Goal: Navigation & Orientation: Find specific page/section

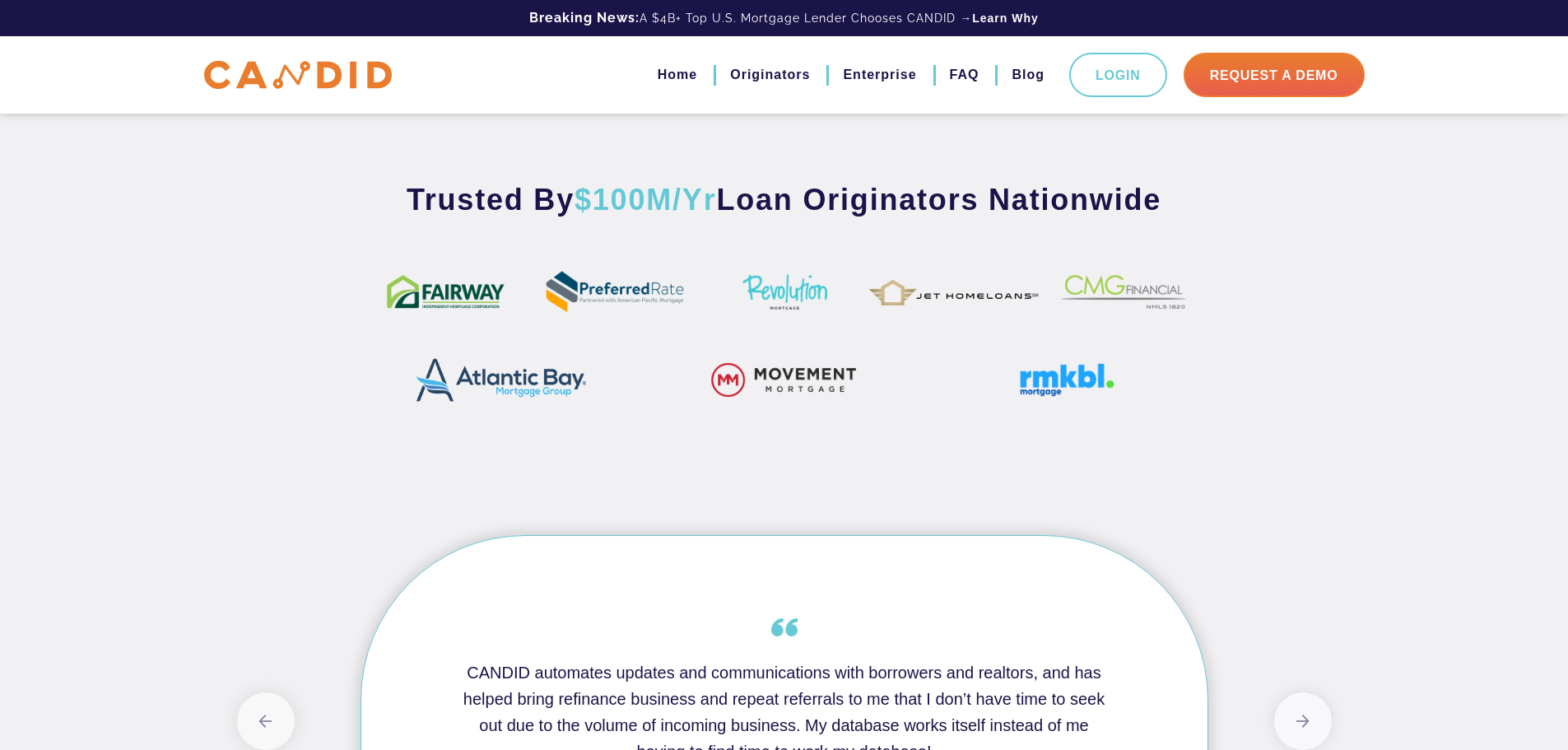
scroll to position [987, 0]
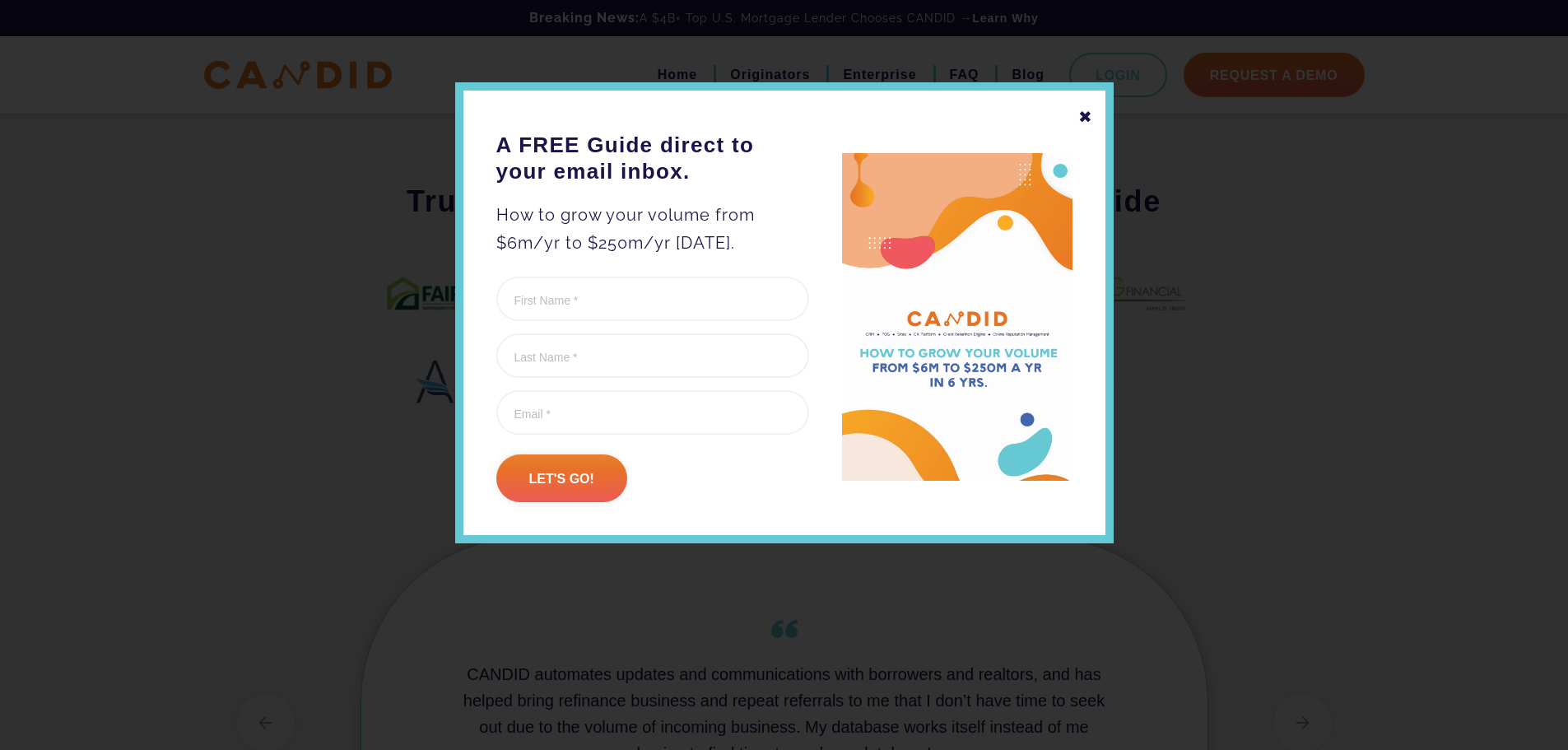
click at [1089, 117] on div "✖" at bounding box center [1086, 117] width 15 height 28
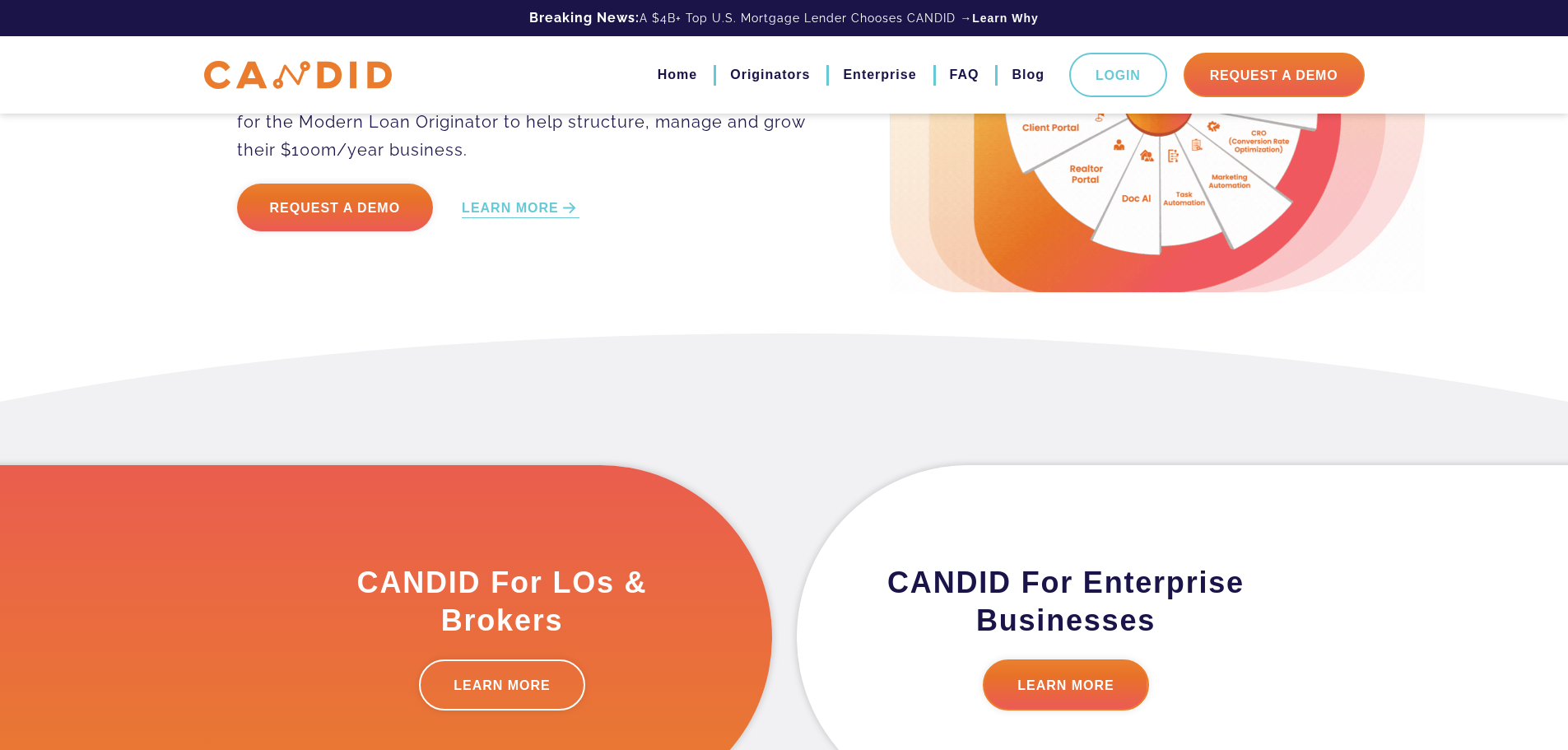
scroll to position [0, 0]
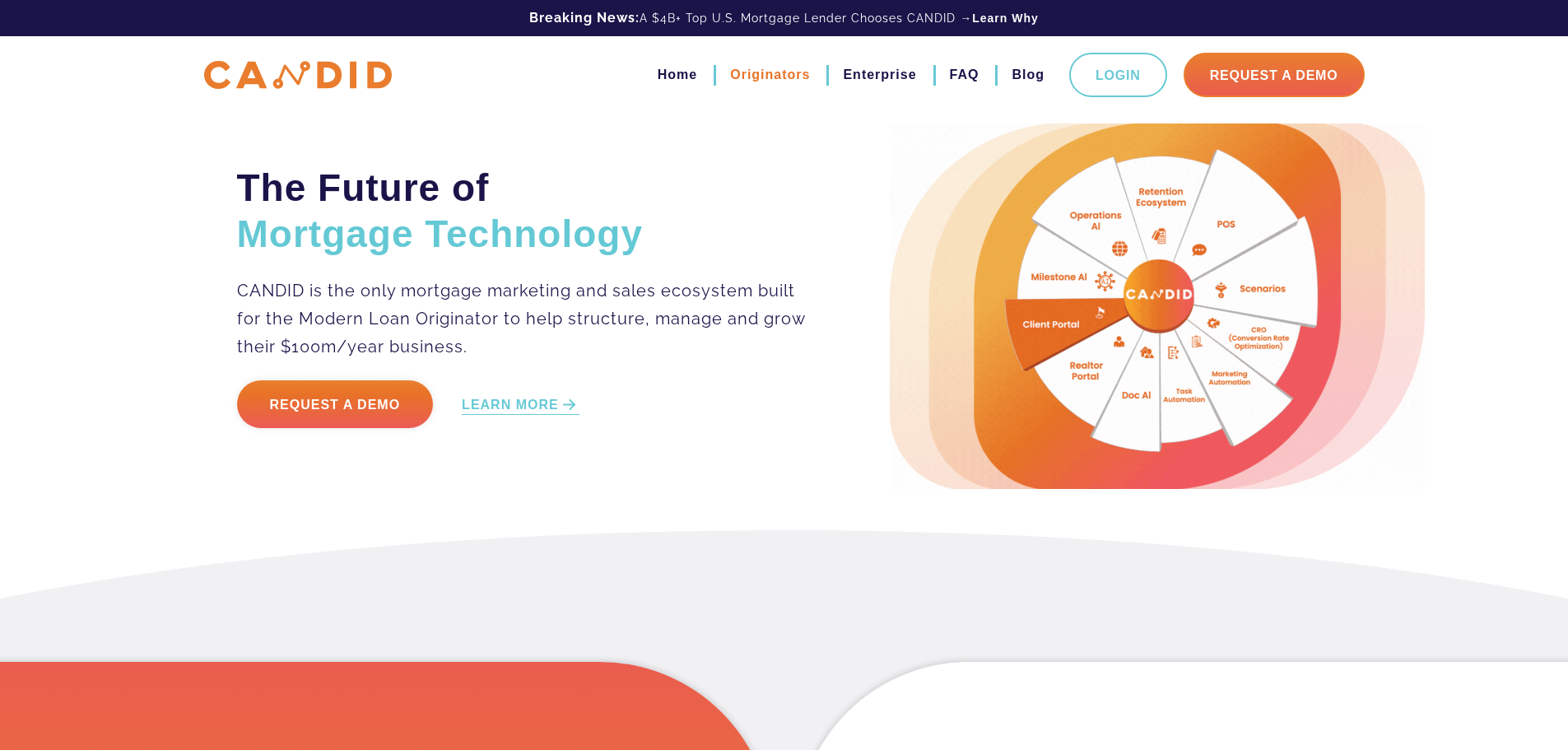
click at [753, 73] on link "Originators" at bounding box center [770, 75] width 80 height 28
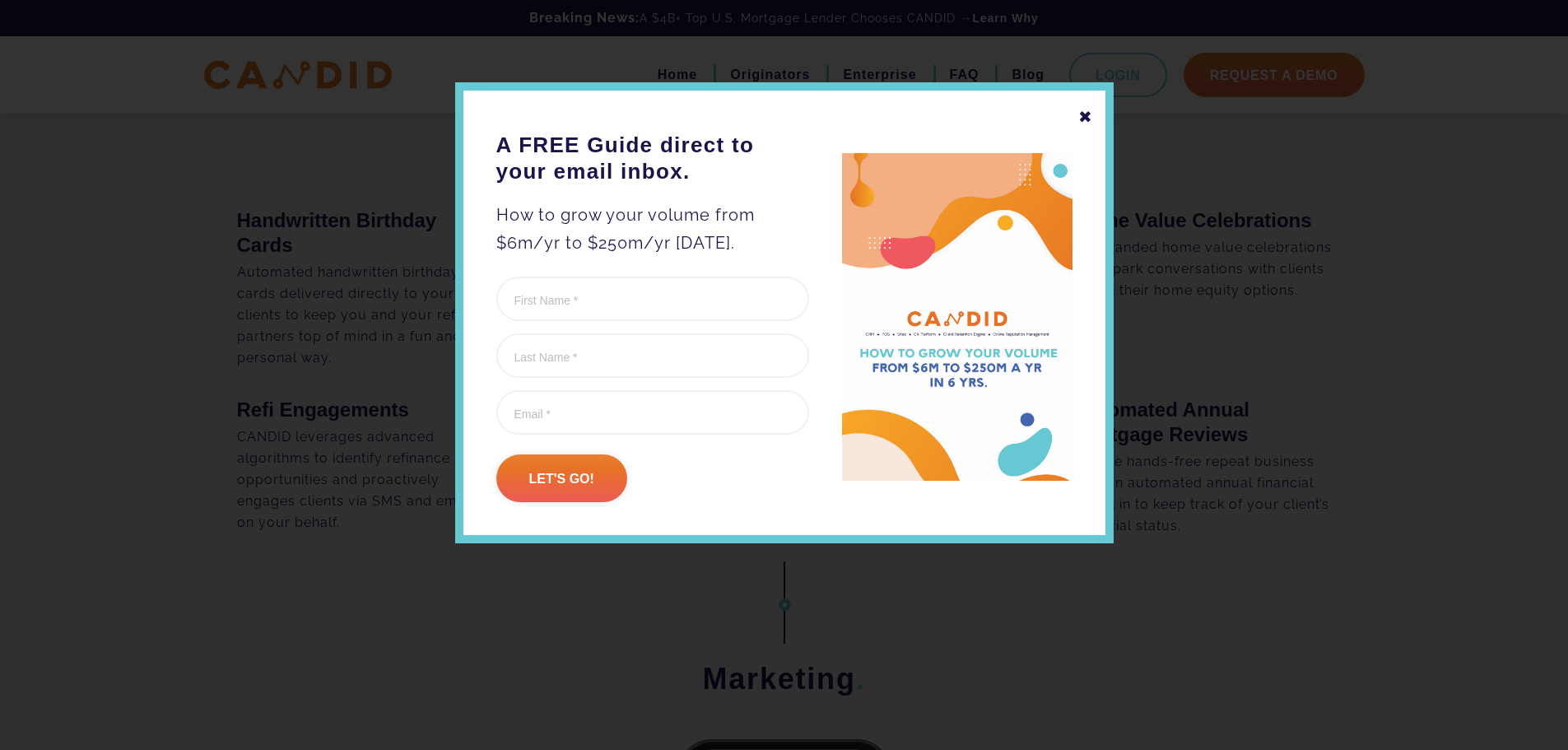
scroll to position [2633, 0]
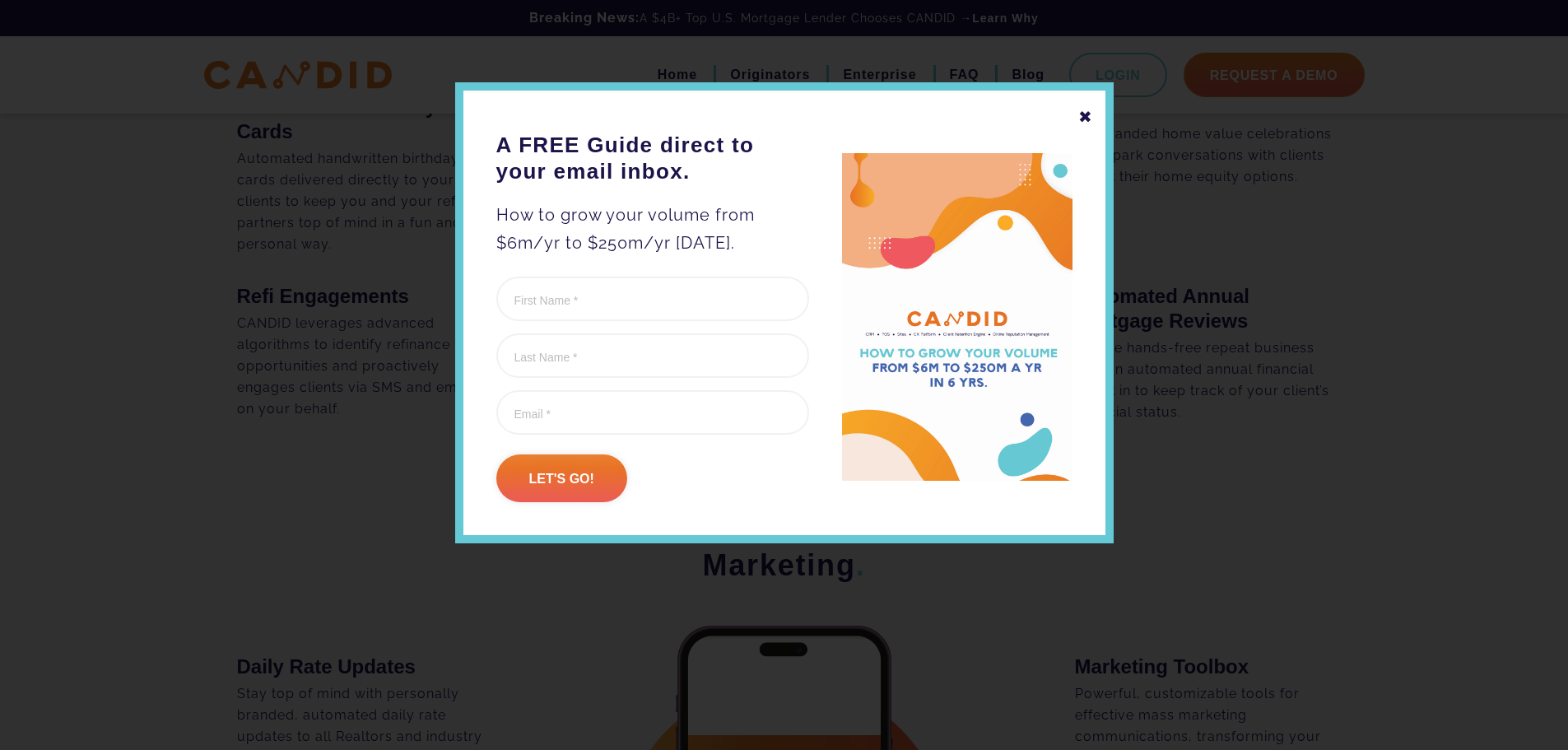
click at [1077, 117] on div "✖ A FREE Guide direct to your email inbox. How to grow your volume from $6m/yr …" at bounding box center [784, 313] width 658 height 461
click at [1084, 117] on div "✖" at bounding box center [1086, 117] width 15 height 28
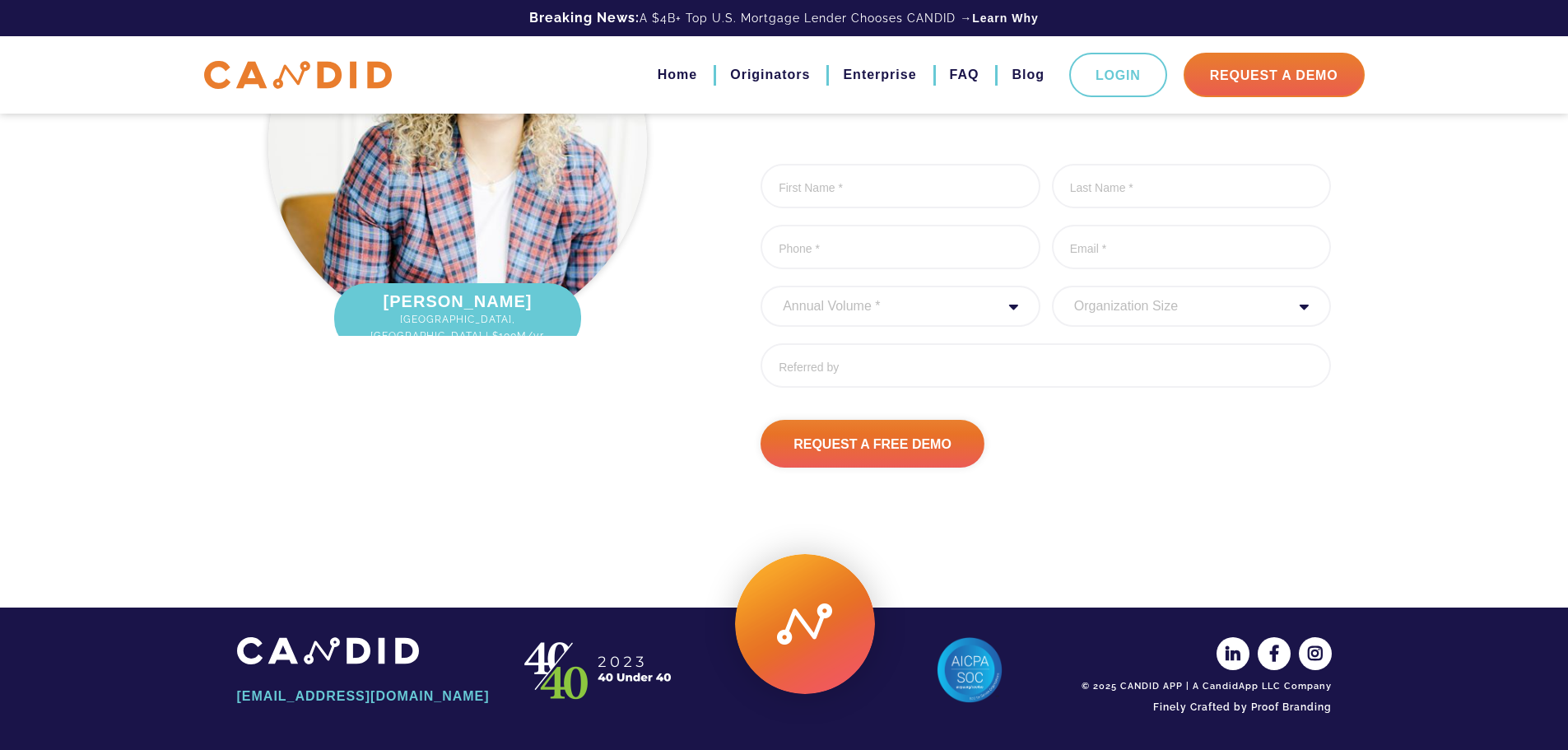
scroll to position [5463, 0]
